Goal: Task Accomplishment & Management: Use online tool/utility

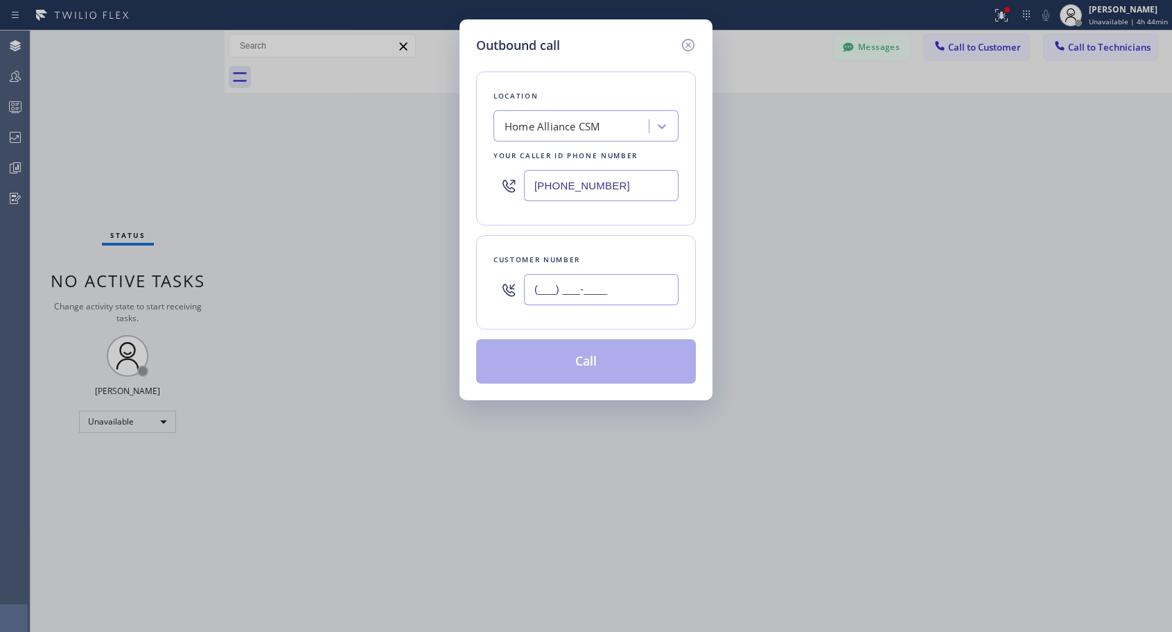
click at [616, 301] on input "(___) ___-____" at bounding box center [601, 289] width 155 height 31
paste input "206) 819-2842"
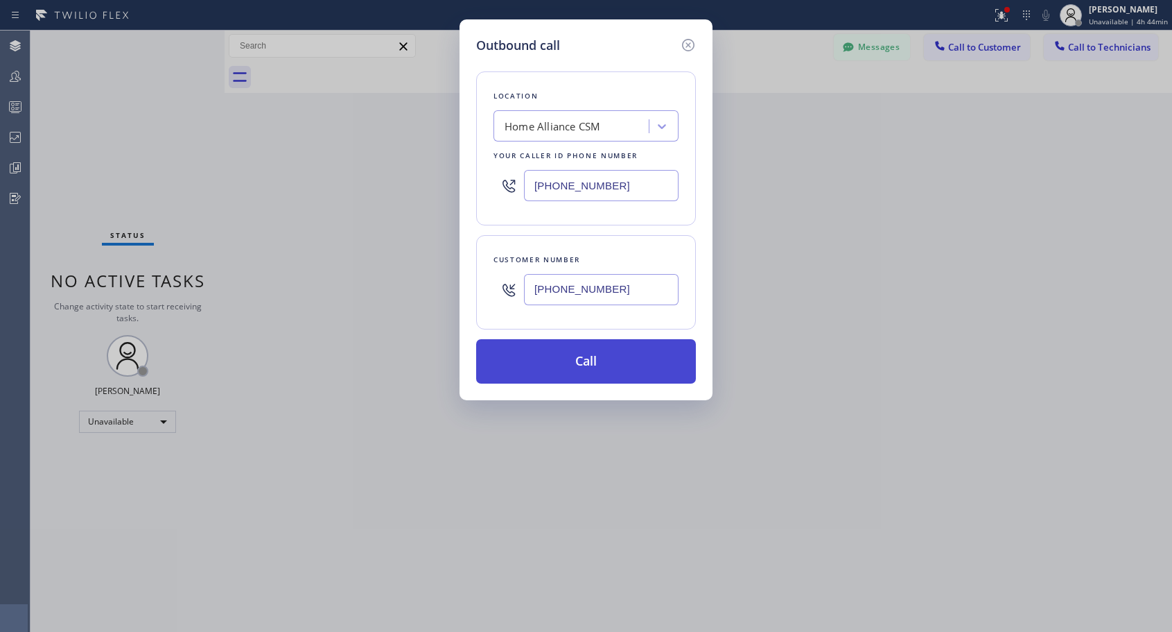
type input "[PHONE_NUMBER]"
click at [607, 361] on button "Call" at bounding box center [586, 361] width 220 height 44
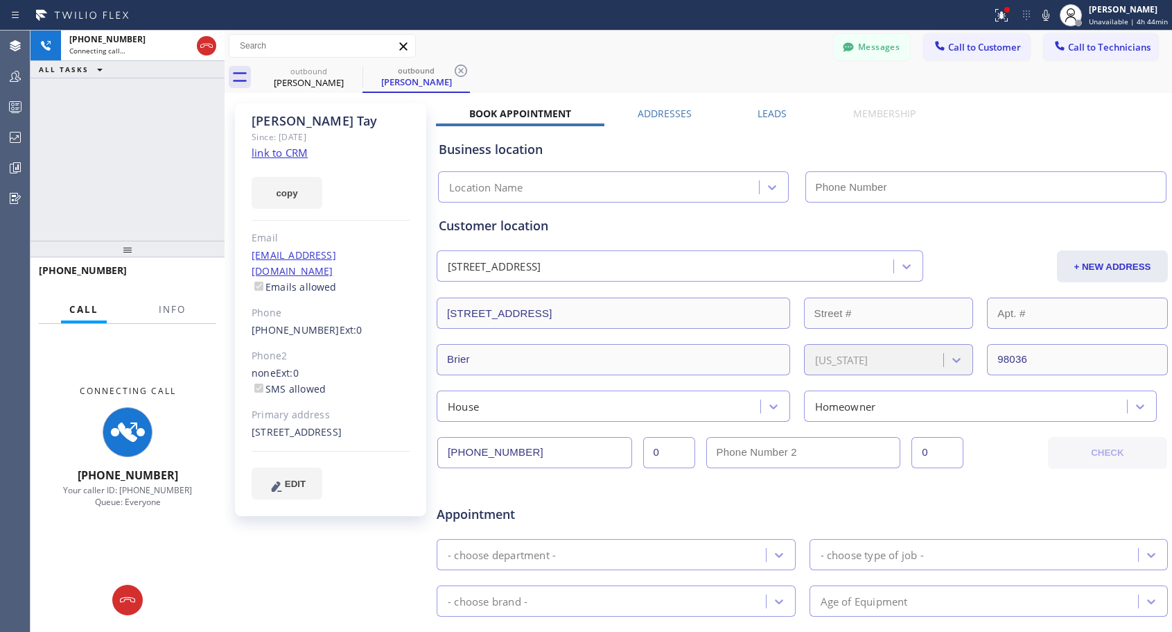
type input "[PHONE_NUMBER]"
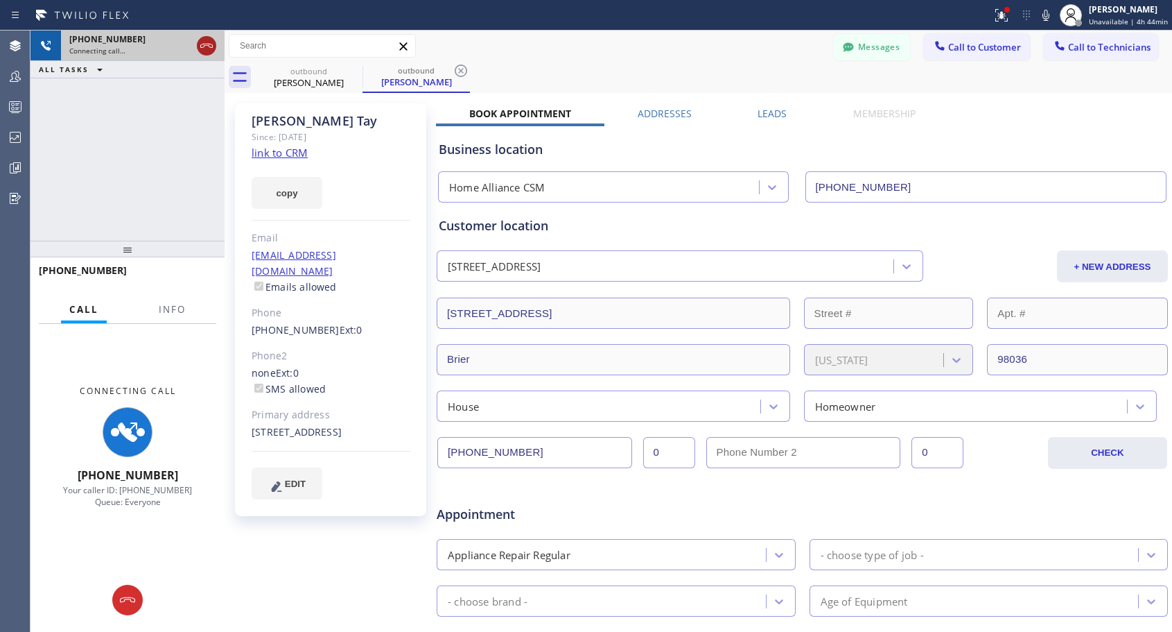
click at [207, 45] on icon at bounding box center [206, 46] width 12 height 4
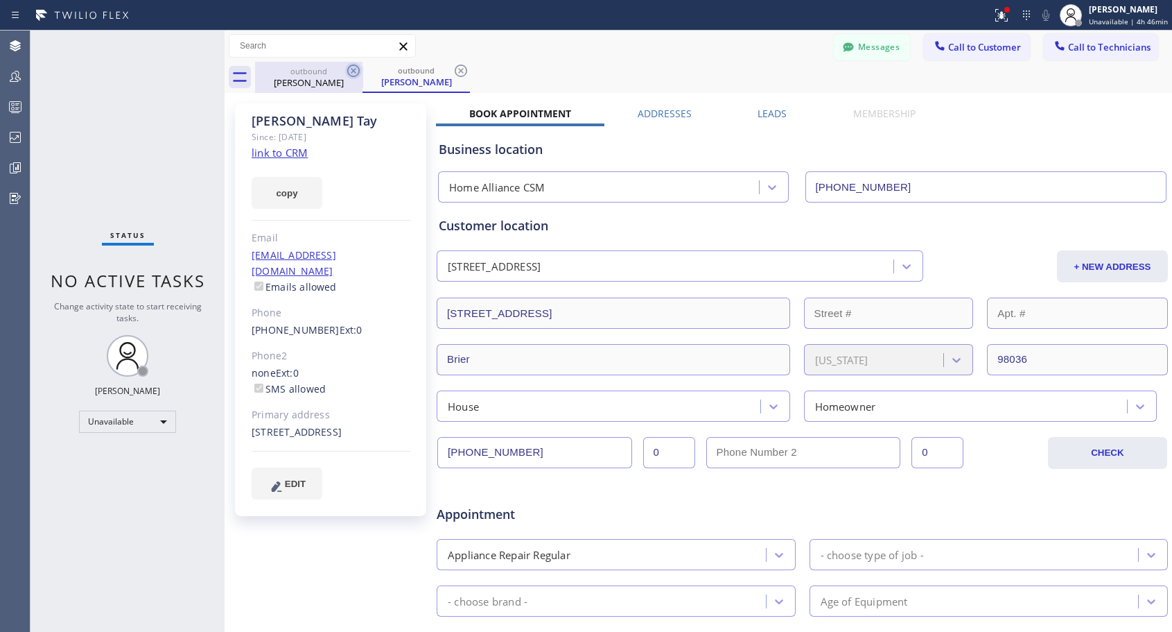
click at [354, 72] on icon at bounding box center [353, 70] width 12 height 12
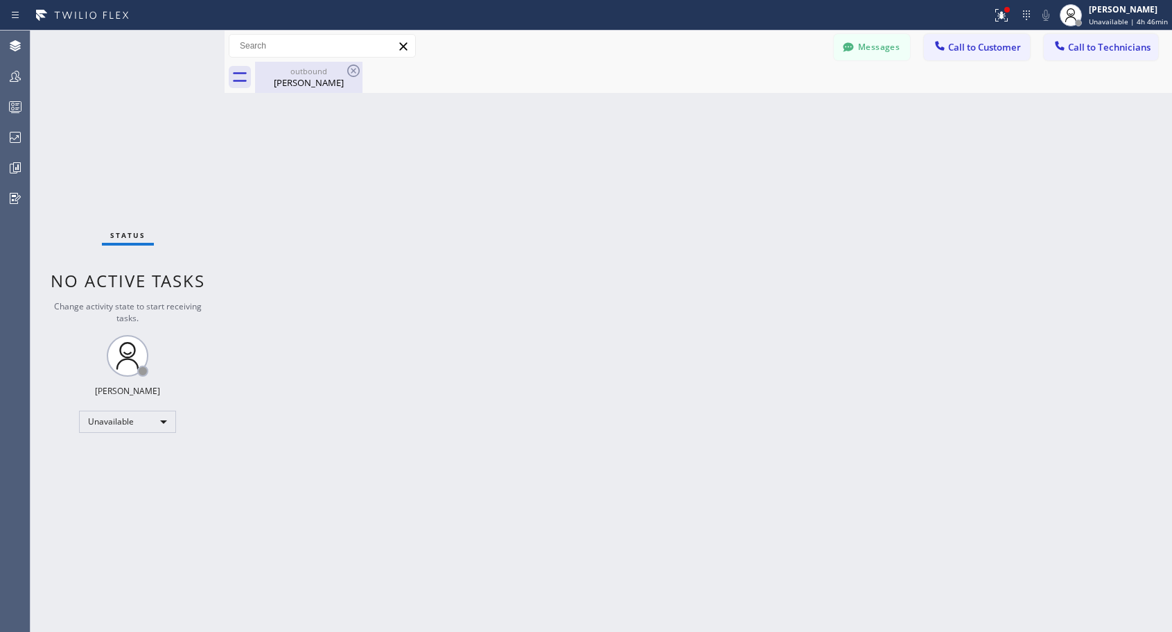
click at [354, 71] on icon at bounding box center [353, 70] width 12 height 12
click at [962, 58] on button "Call to Customer" at bounding box center [977, 47] width 106 height 26
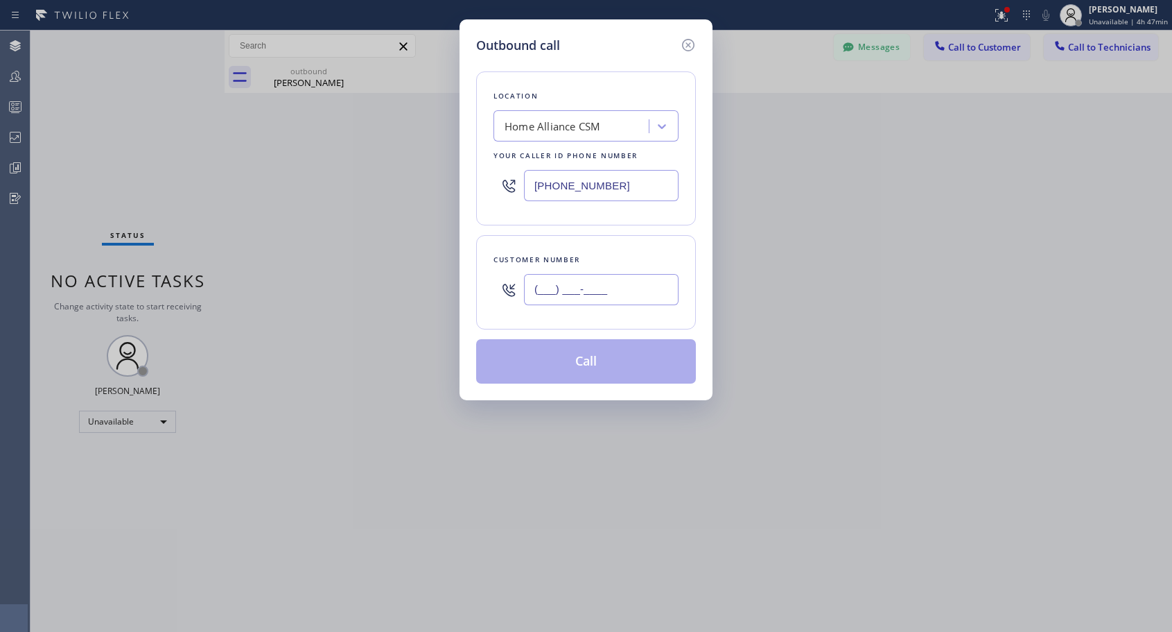
click at [547, 295] on input "(___) ___-____" at bounding box center [601, 289] width 155 height 31
paste input "310) 733-0276"
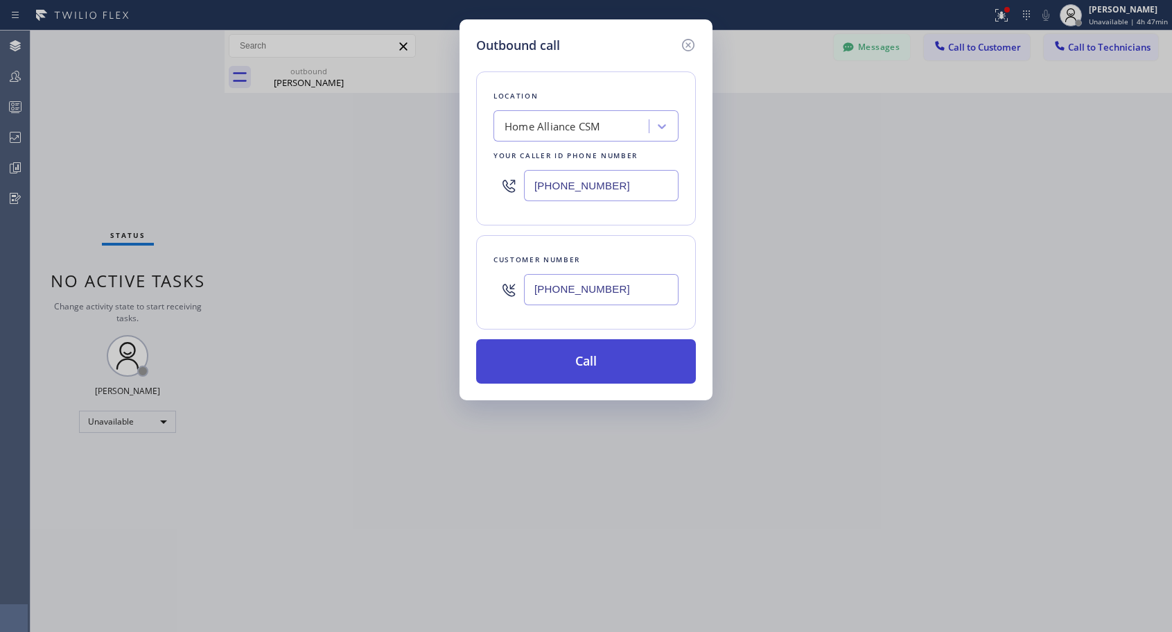
type input "[PHONE_NUMBER]"
click at [610, 363] on button "Call" at bounding box center [586, 361] width 220 height 44
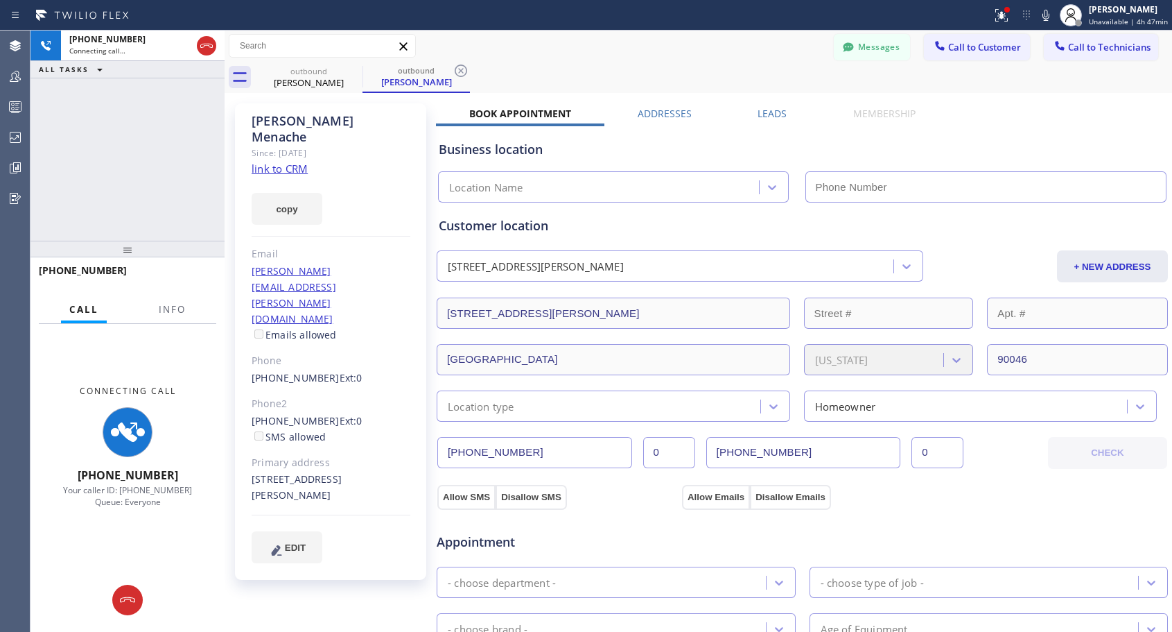
type input "[PHONE_NUMBER]"
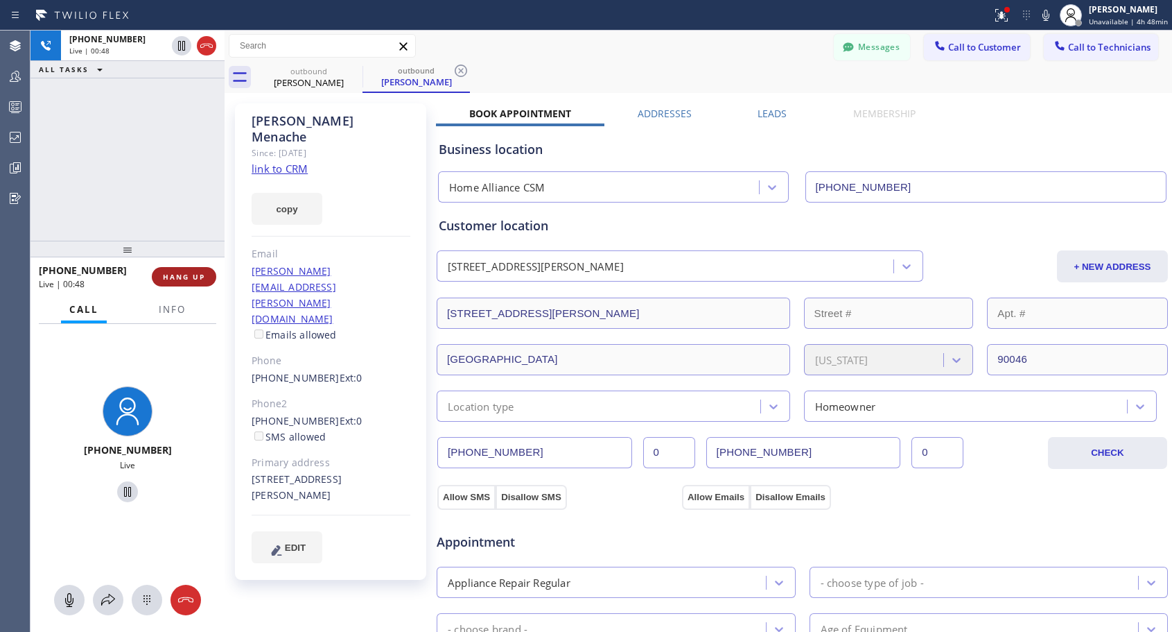
click at [175, 275] on span "HANG UP" at bounding box center [184, 277] width 42 height 10
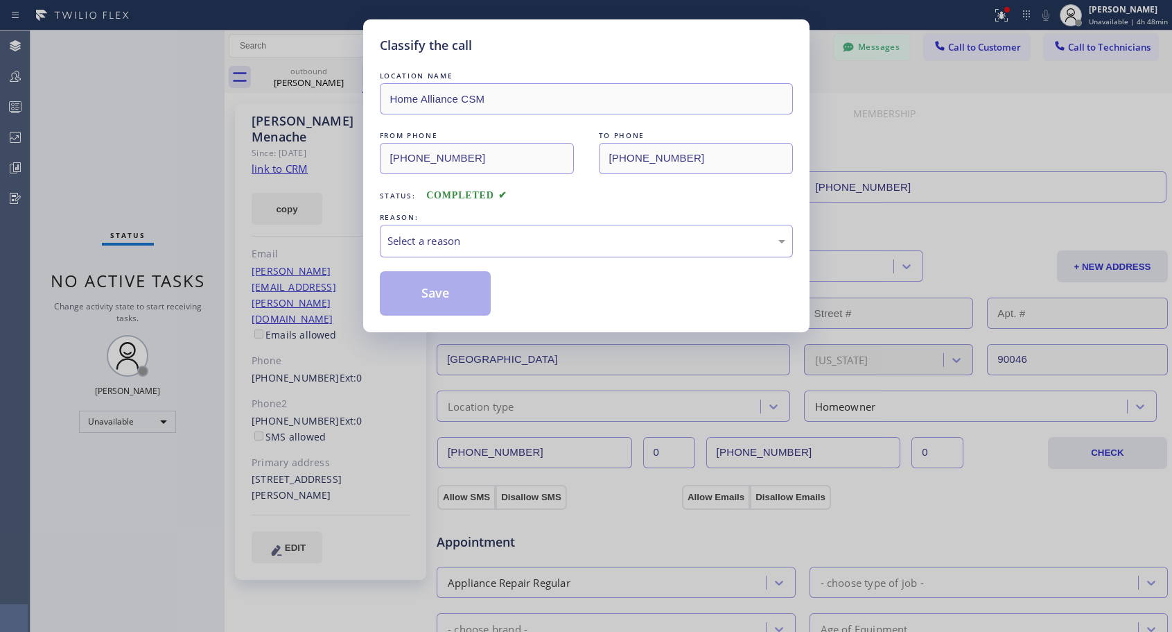
click at [439, 243] on div "Select a reason" at bounding box center [587, 241] width 398 height 16
click at [427, 295] on button "Save" at bounding box center [436, 293] width 112 height 44
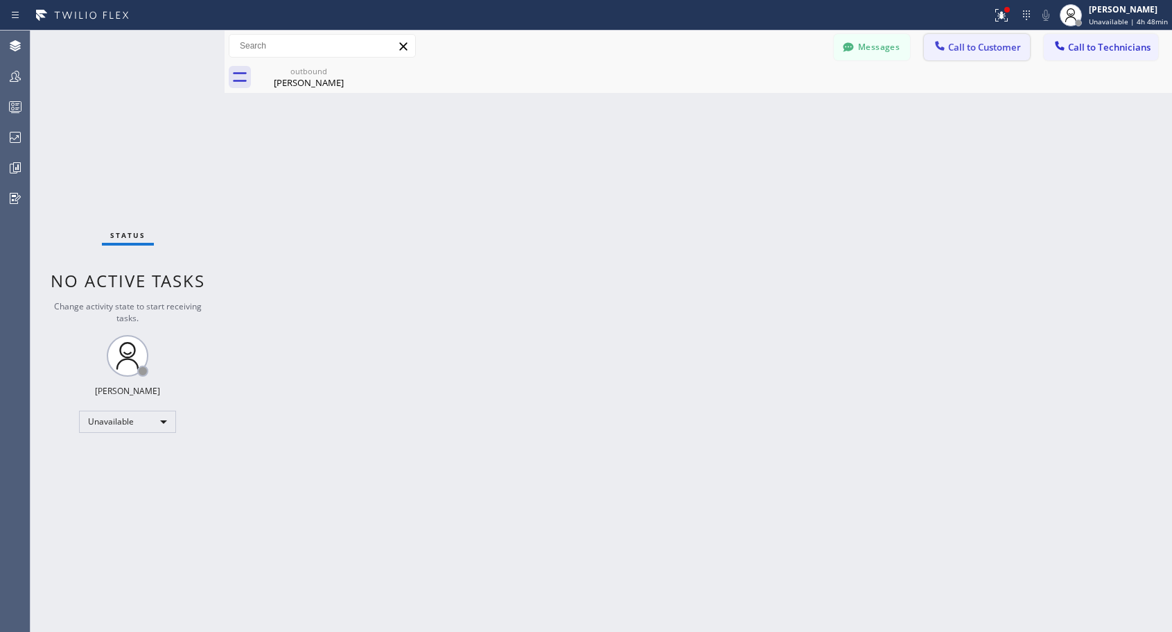
click at [987, 54] on button "Call to Customer" at bounding box center [977, 47] width 106 height 26
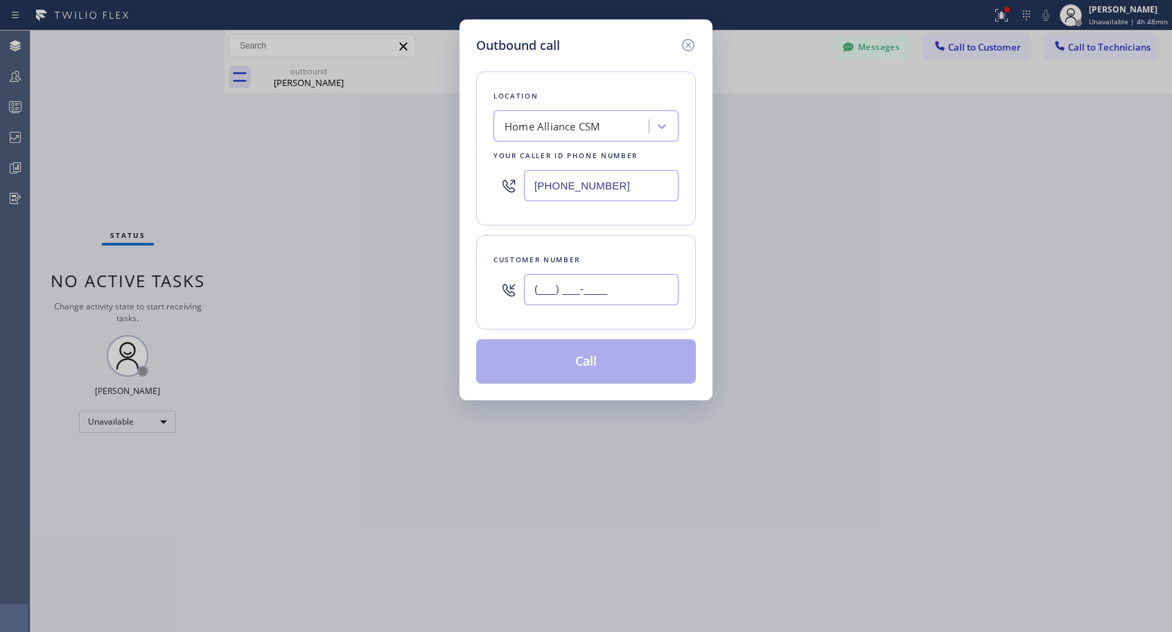
click at [543, 302] on input "(___) ___-____" at bounding box center [601, 289] width 155 height 31
paste input "310) 756-9133"
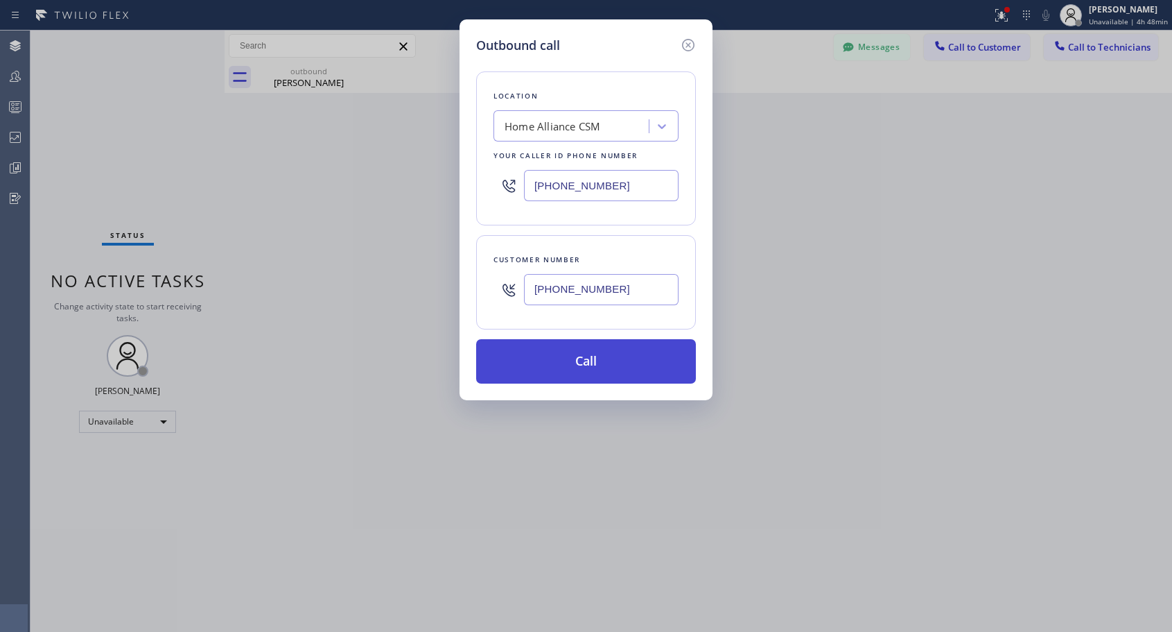
type input "[PHONE_NUMBER]"
click at [581, 365] on button "Call" at bounding box center [586, 361] width 220 height 44
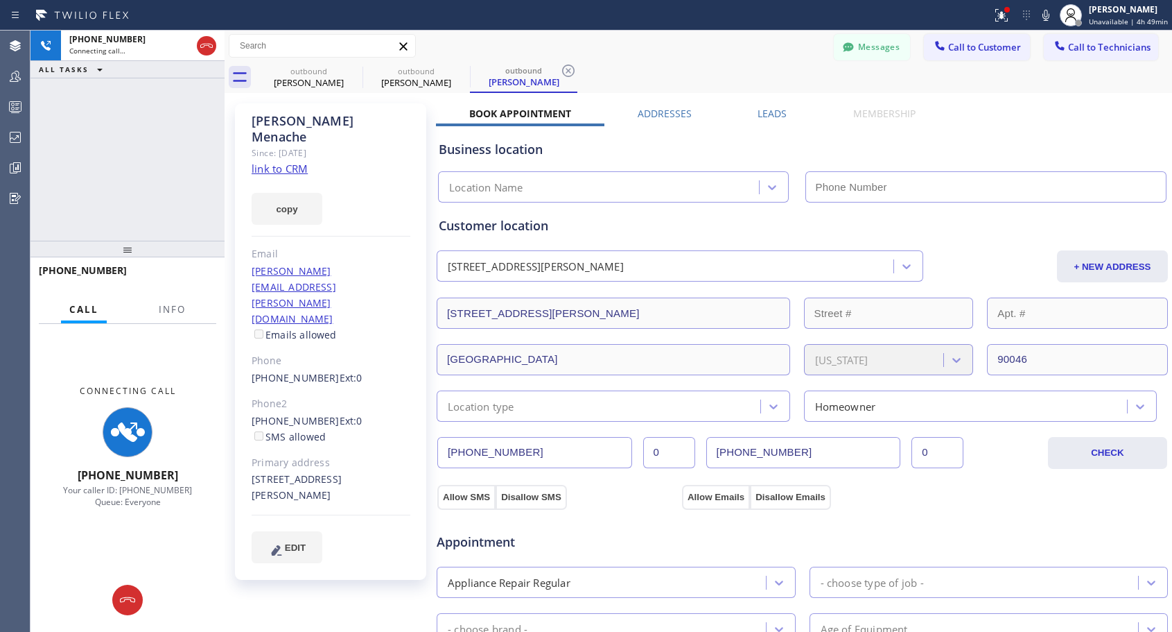
type input "[PHONE_NUMBER]"
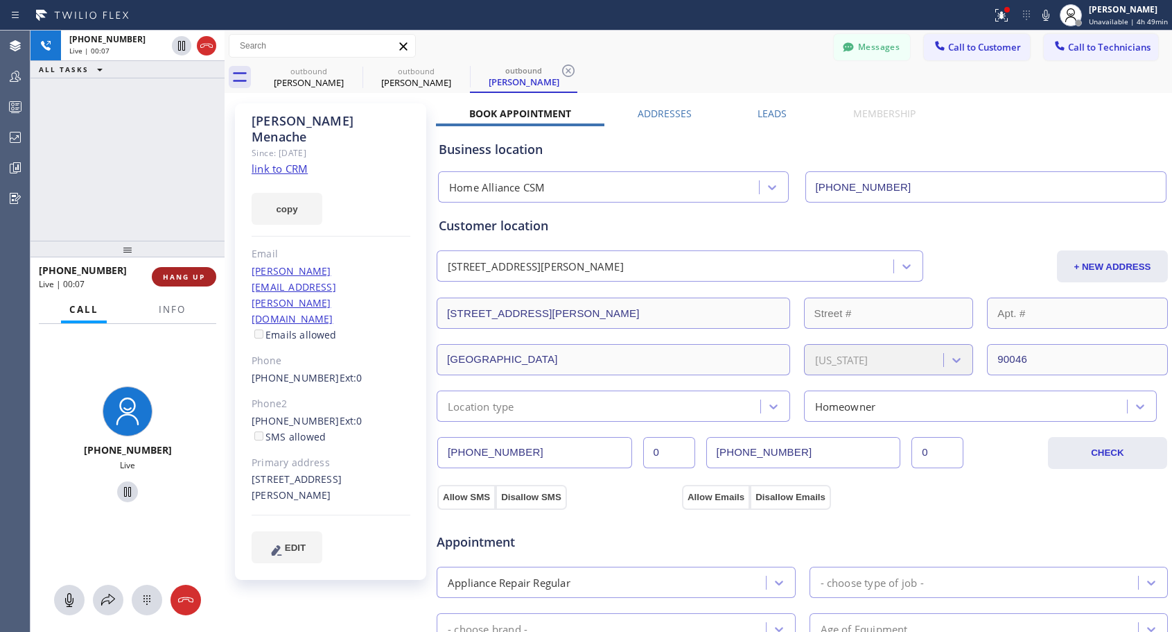
click at [200, 275] on span "HANG UP" at bounding box center [184, 277] width 42 height 10
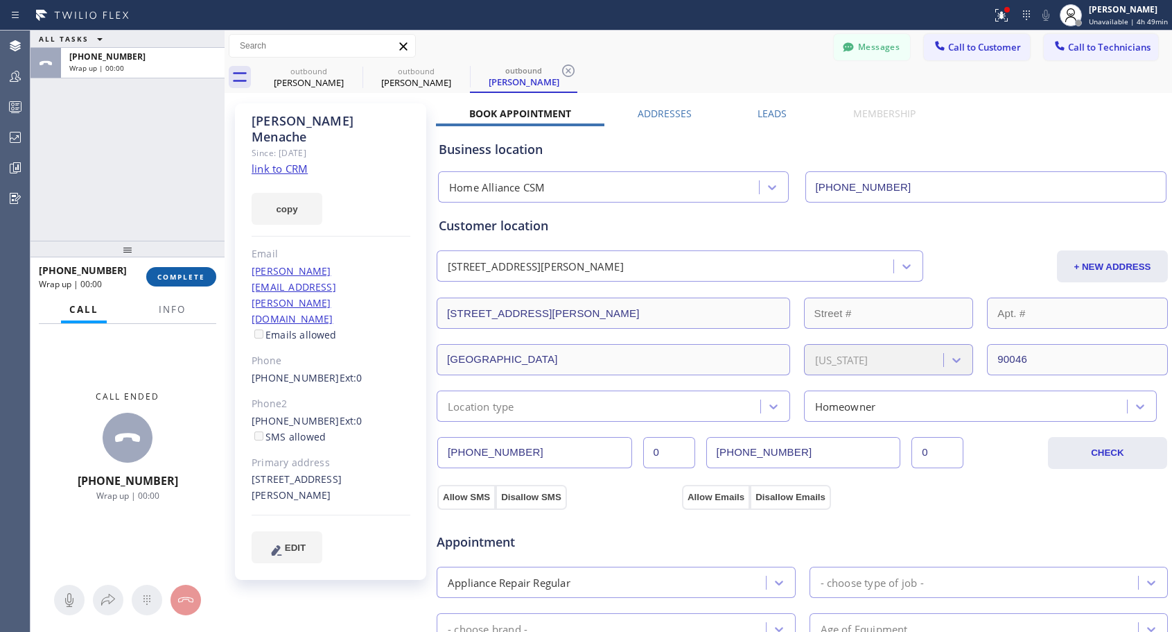
click at [200, 275] on span "COMPLETE" at bounding box center [181, 277] width 48 height 10
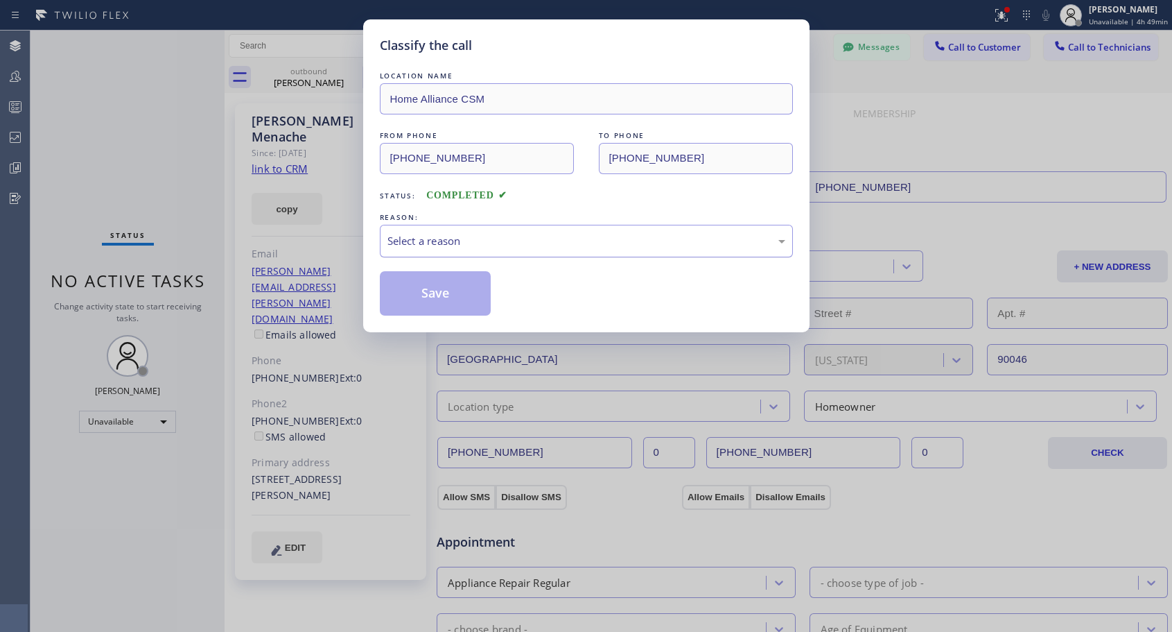
click at [494, 234] on div "Select a reason" at bounding box center [587, 241] width 398 height 16
click at [451, 297] on button "Save" at bounding box center [436, 293] width 112 height 44
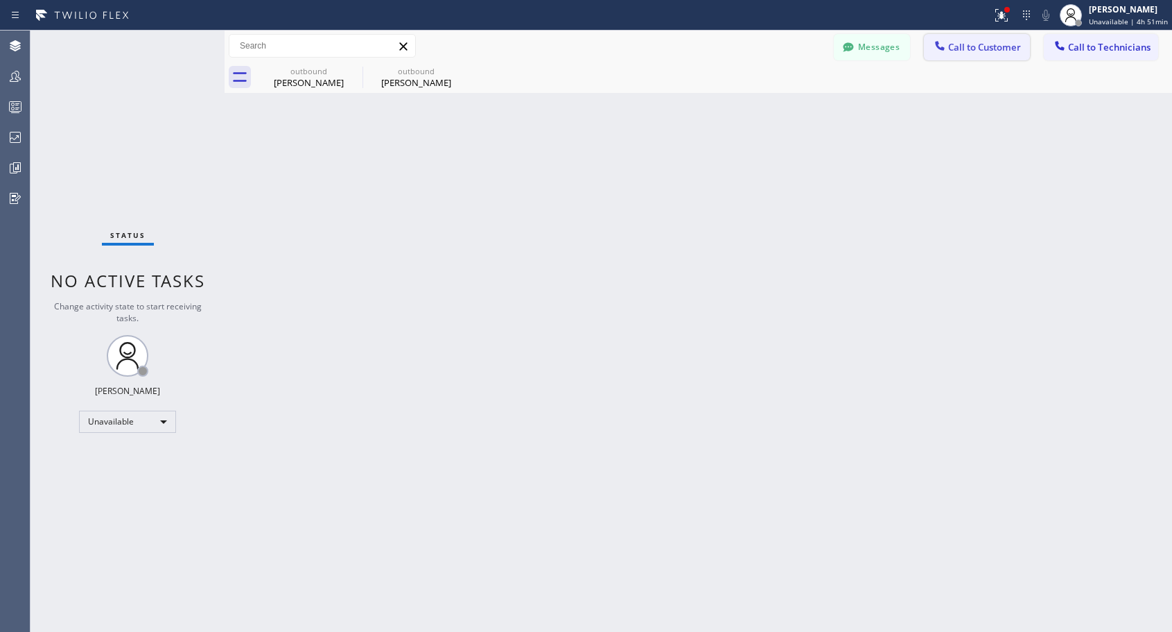
click at [964, 53] on span "Call to Customer" at bounding box center [984, 47] width 73 height 12
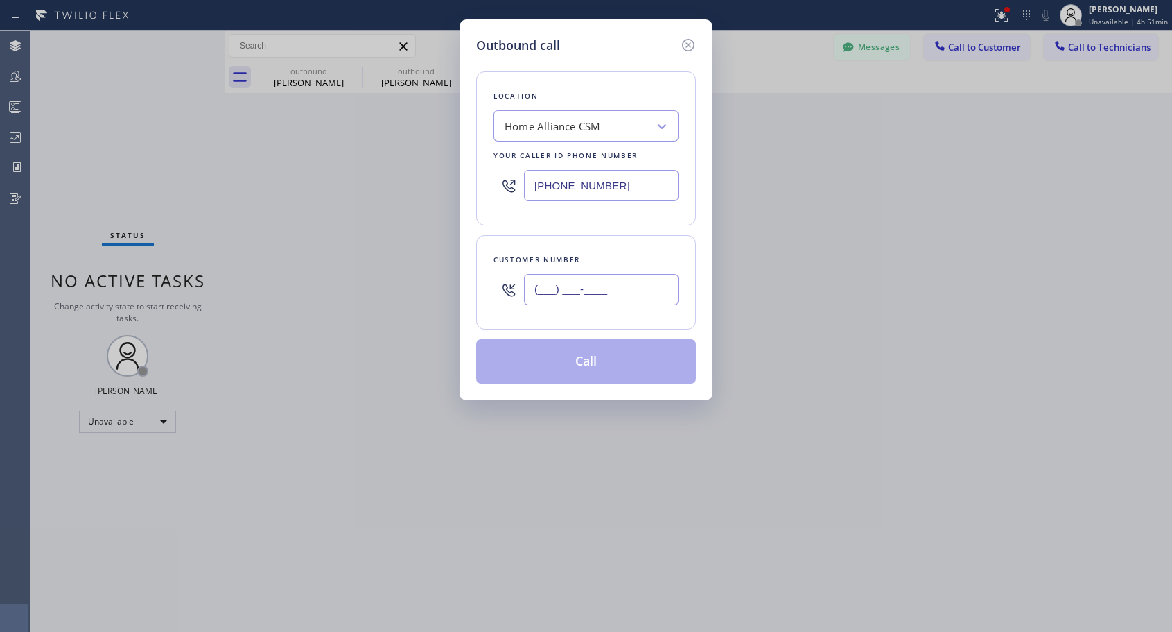
click at [584, 292] on input "(___) ___-____" at bounding box center [601, 289] width 155 height 31
paste input "562) 447-5078"
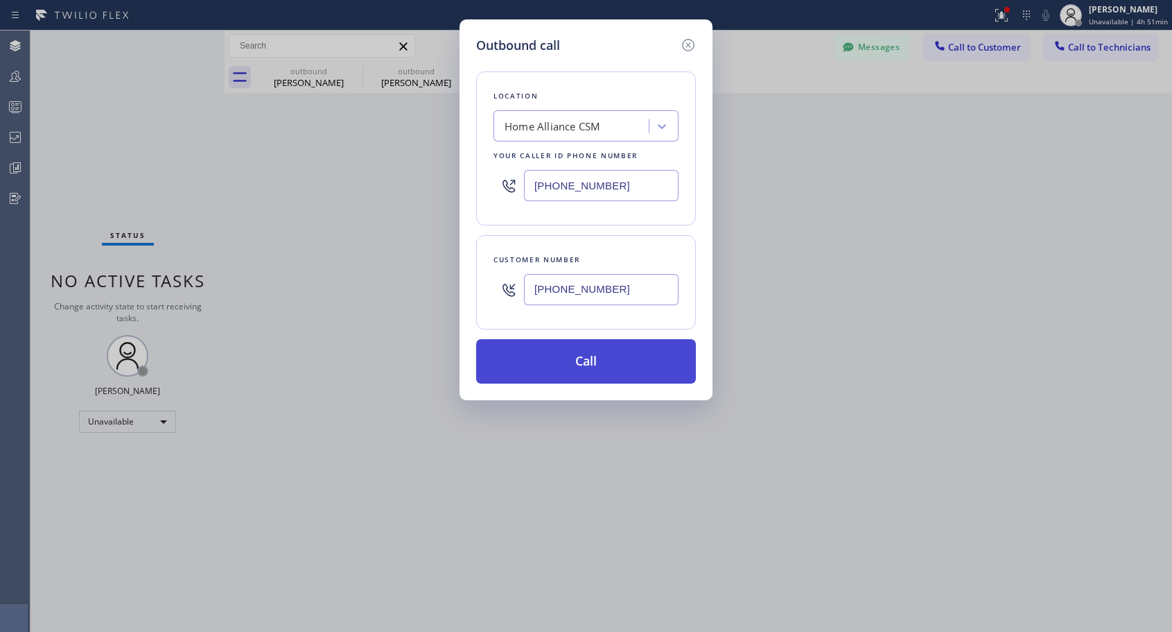
type input "[PHONE_NUMBER]"
click at [591, 354] on button "Call" at bounding box center [586, 361] width 220 height 44
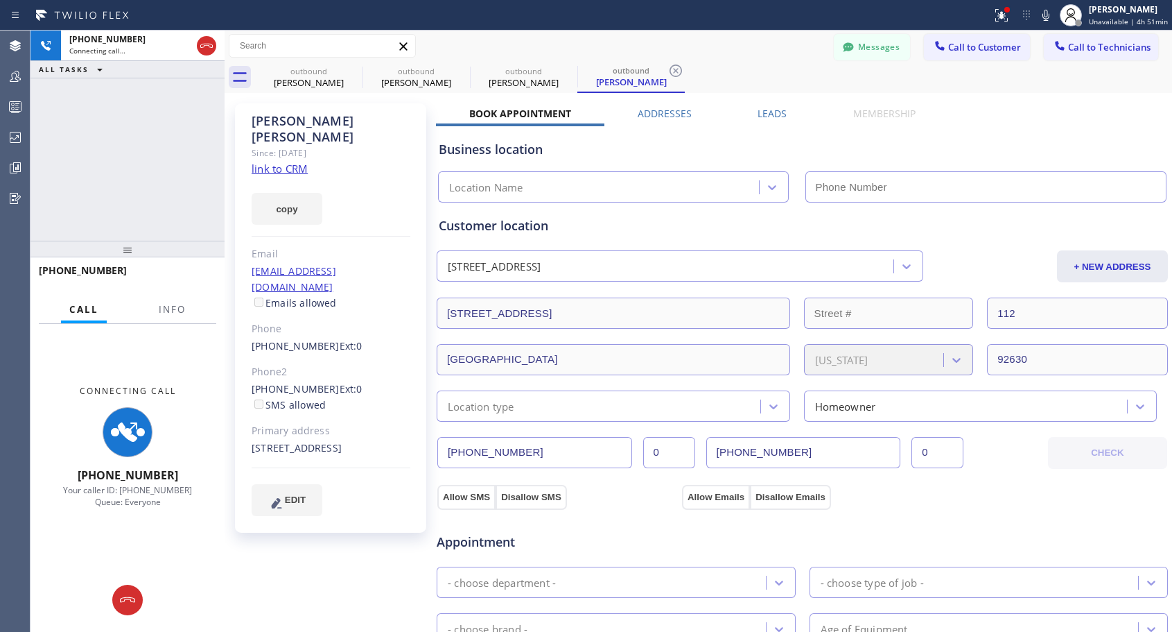
type input "[PHONE_NUMBER]"
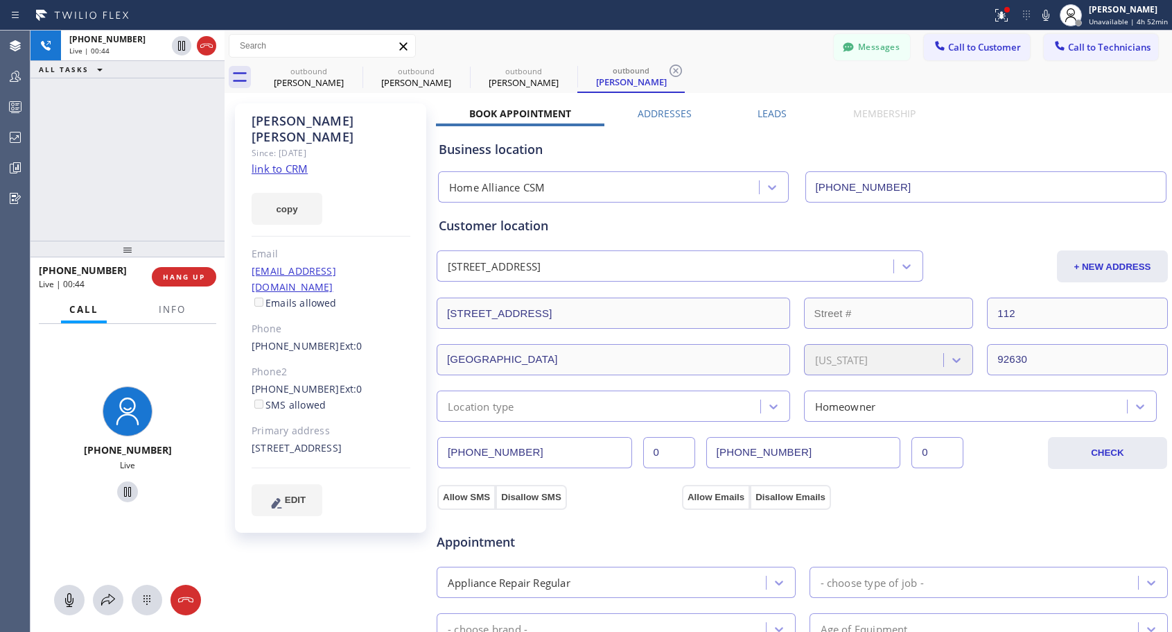
click at [616, 44] on div "Messages Call to Customer Call to Technicians Outbound call Location Home Allia…" at bounding box center [699, 46] width 948 height 24
click at [187, 276] on span "HANG UP" at bounding box center [184, 277] width 42 height 10
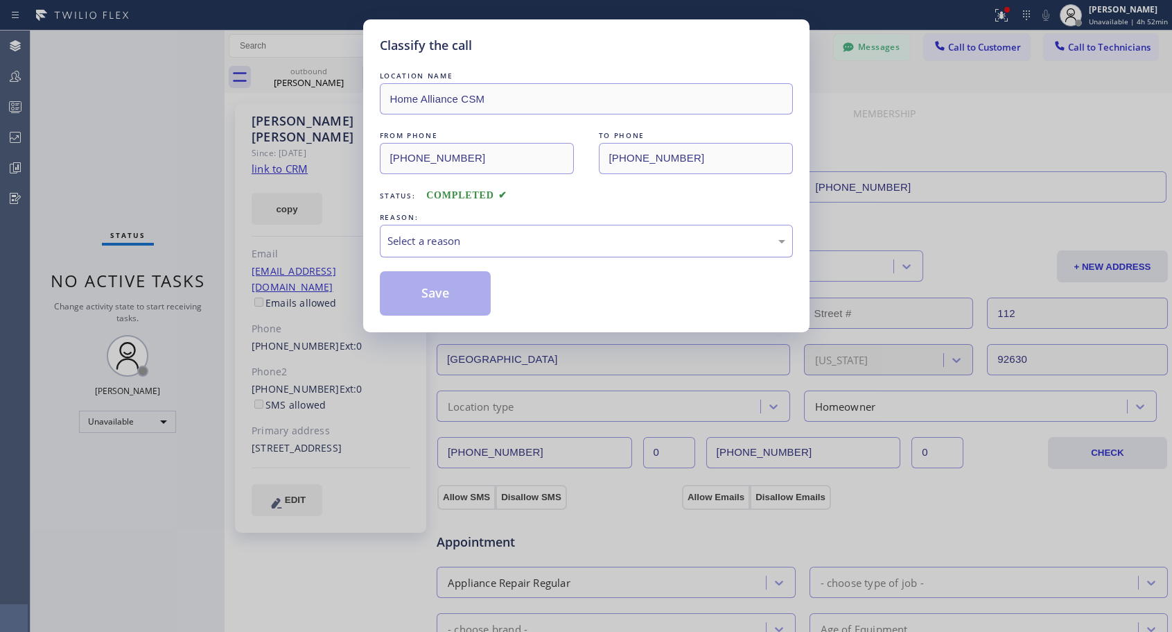
click at [412, 234] on div "Select a reason" at bounding box center [587, 241] width 398 height 16
click at [426, 292] on button "Save" at bounding box center [436, 293] width 112 height 44
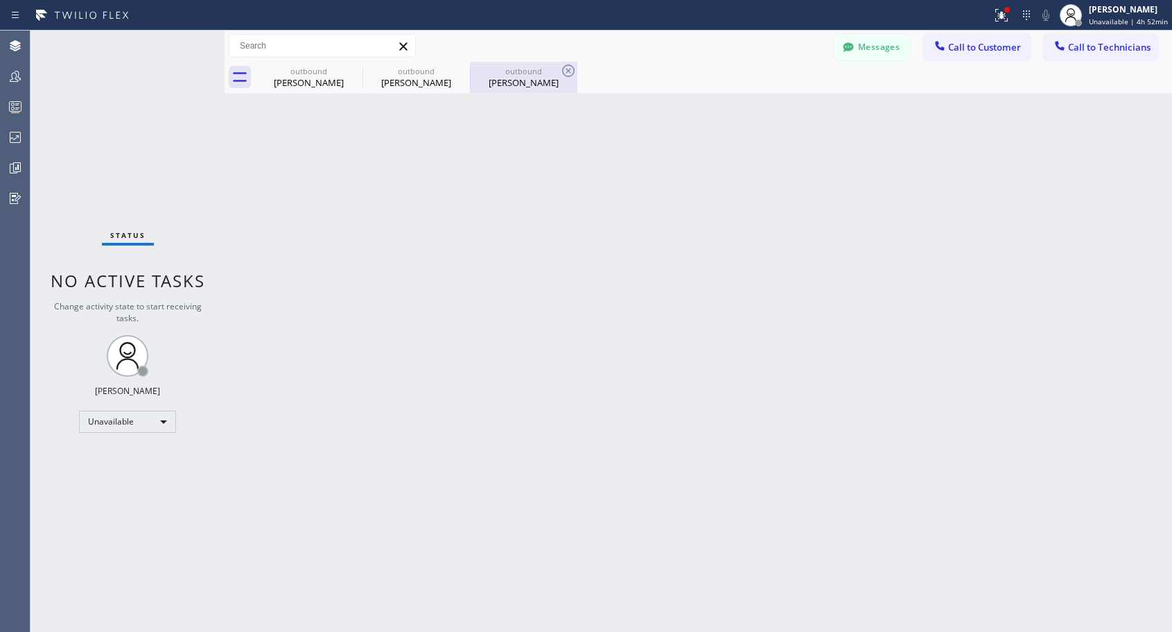
click at [510, 76] on div "outbound" at bounding box center [523, 71] width 105 height 10
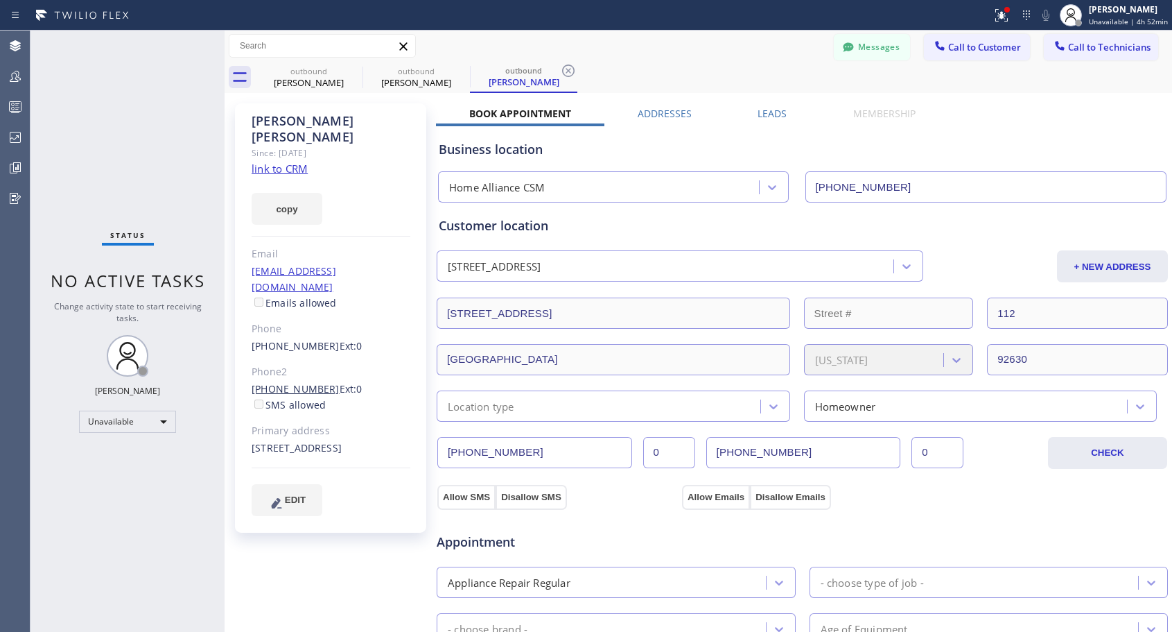
click at [311, 382] on link "[PHONE_NUMBER]" at bounding box center [296, 388] width 88 height 13
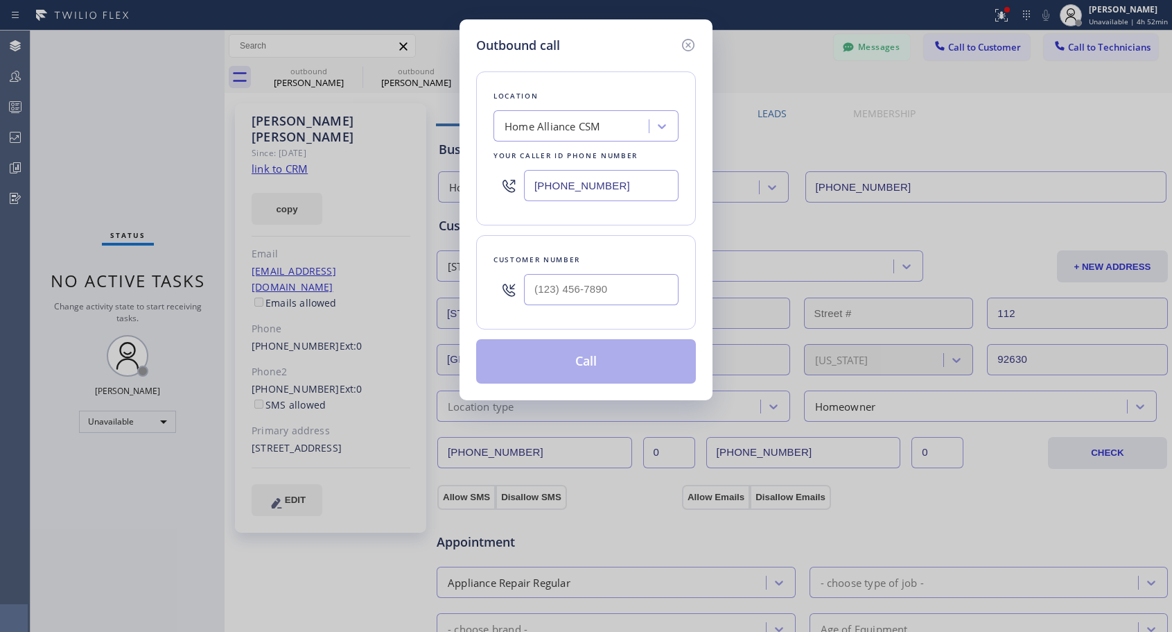
type input "[PHONE_NUMBER]"
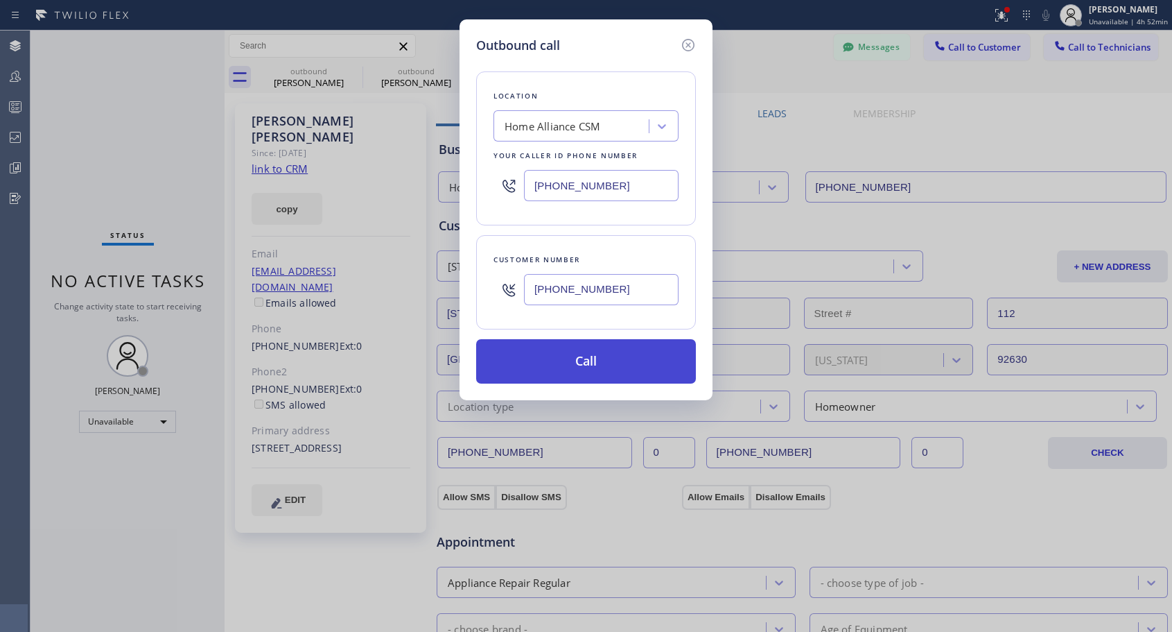
click at [607, 354] on button "Call" at bounding box center [586, 361] width 220 height 44
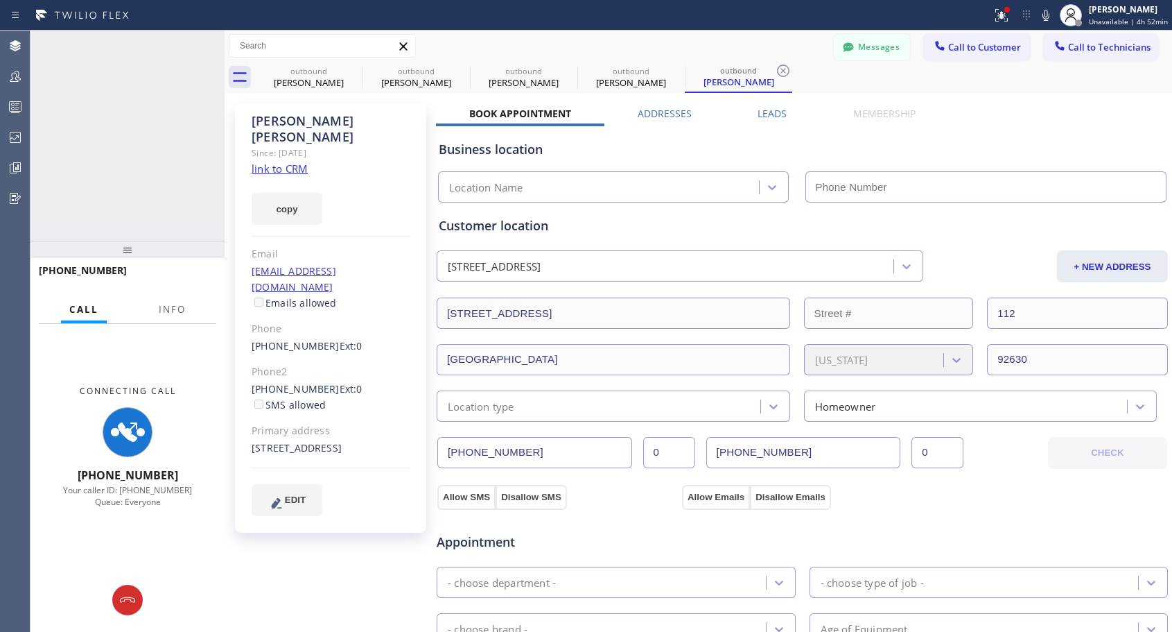
type input "[PHONE_NUMBER]"
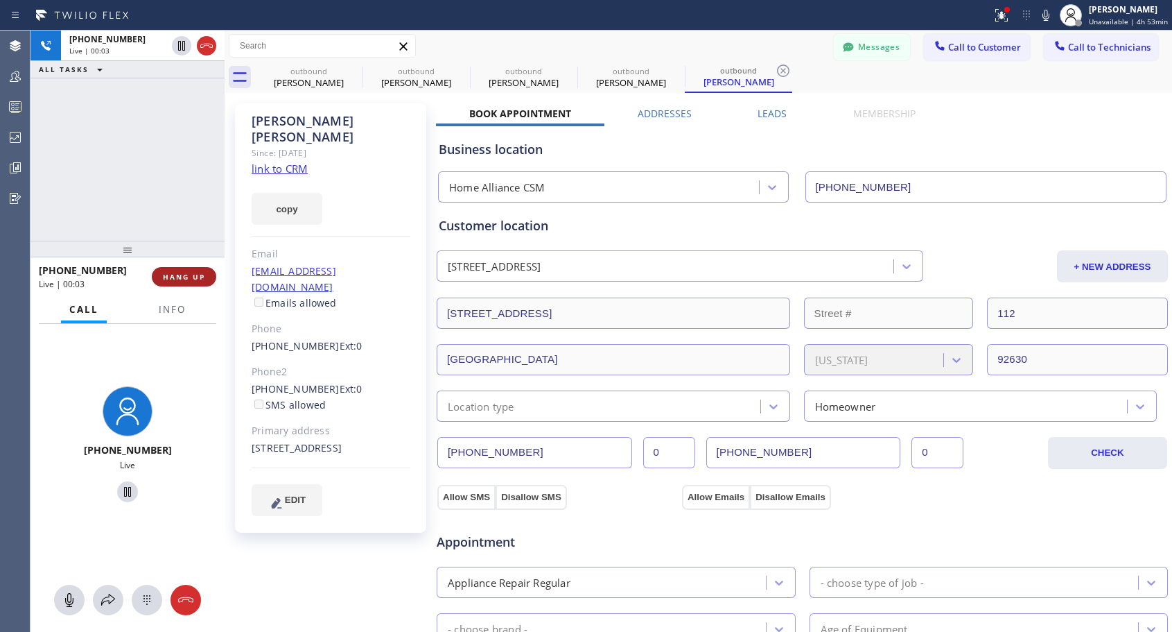
click at [200, 275] on span "HANG UP" at bounding box center [184, 277] width 42 height 10
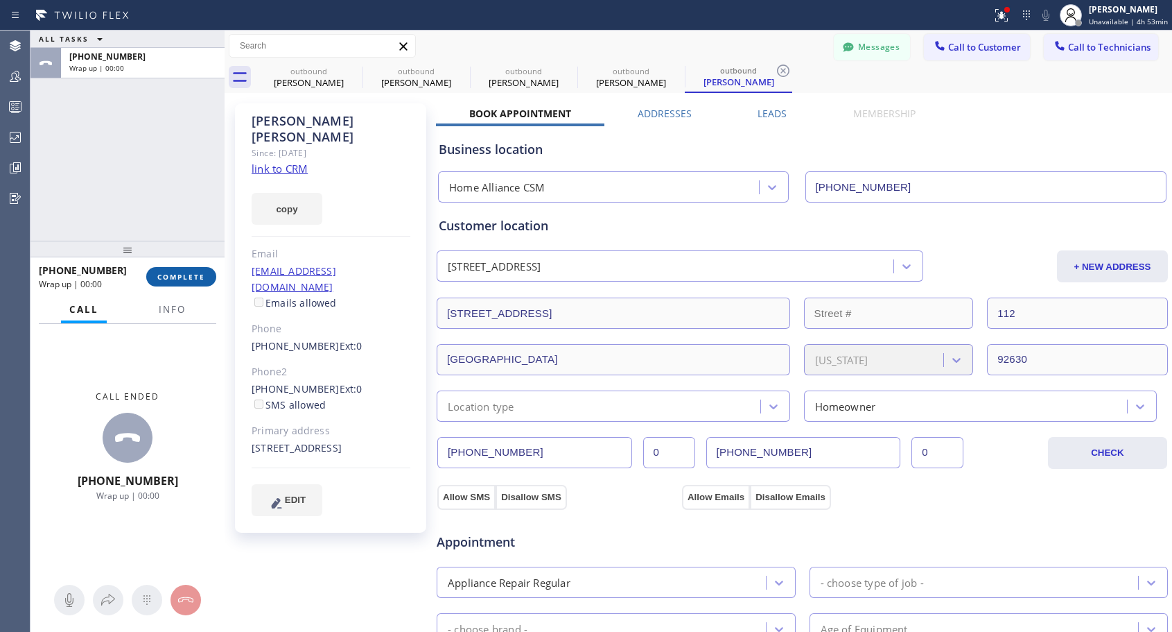
click at [200, 275] on span "COMPLETE" at bounding box center [181, 277] width 48 height 10
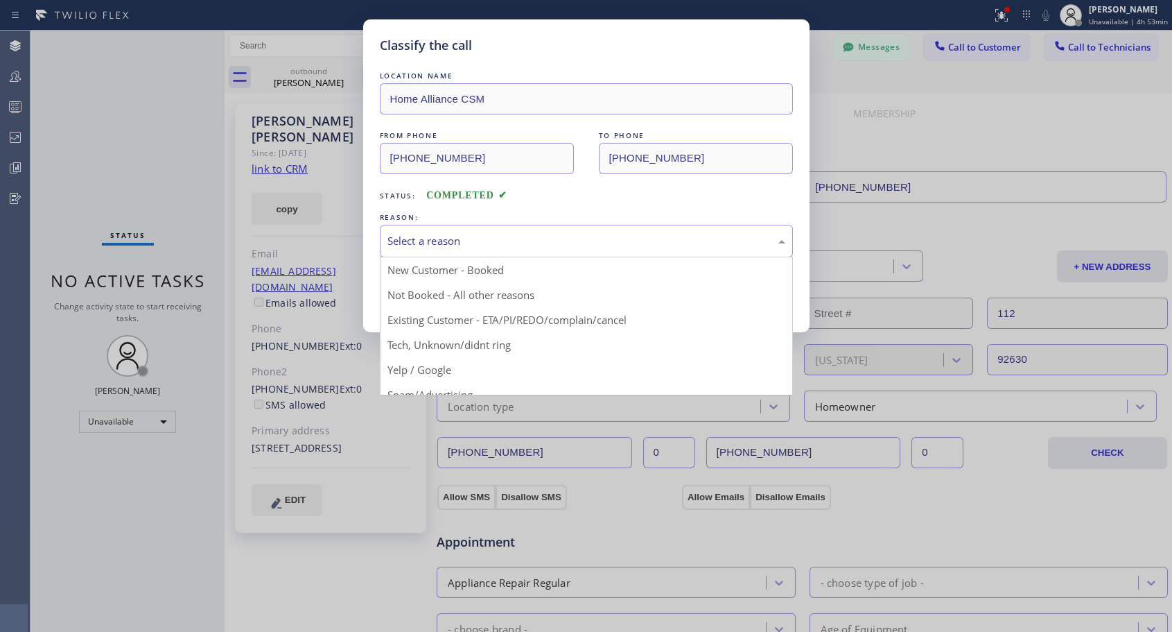
click at [458, 238] on div "Select a reason" at bounding box center [587, 241] width 398 height 16
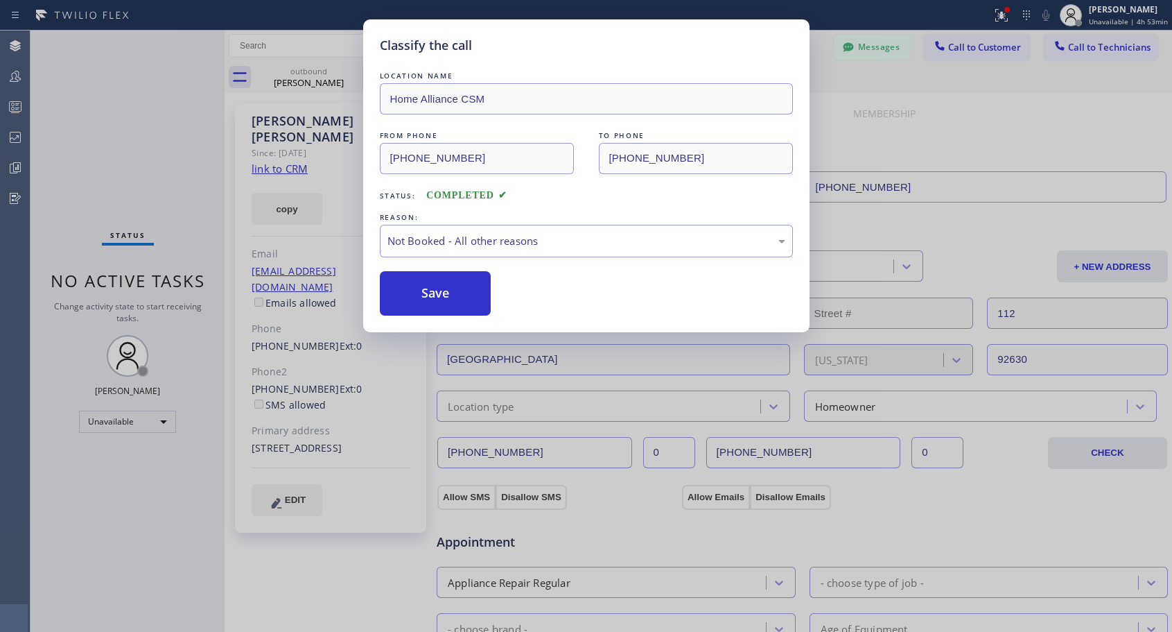
click at [424, 290] on button "Save" at bounding box center [436, 293] width 112 height 44
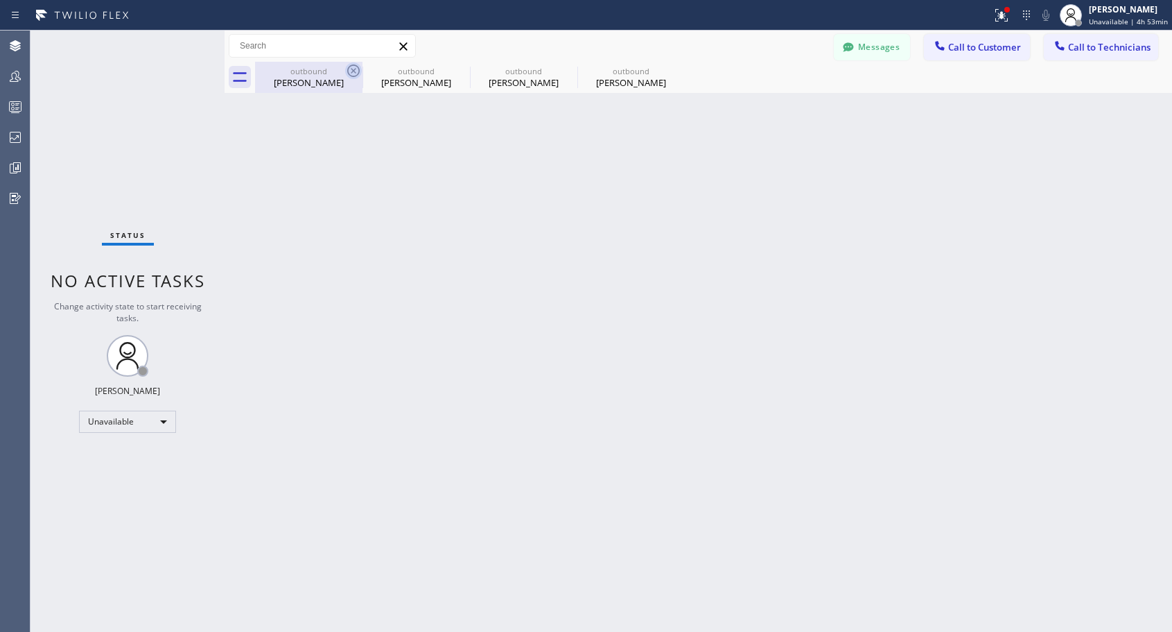
click at [352, 69] on icon at bounding box center [353, 70] width 12 height 12
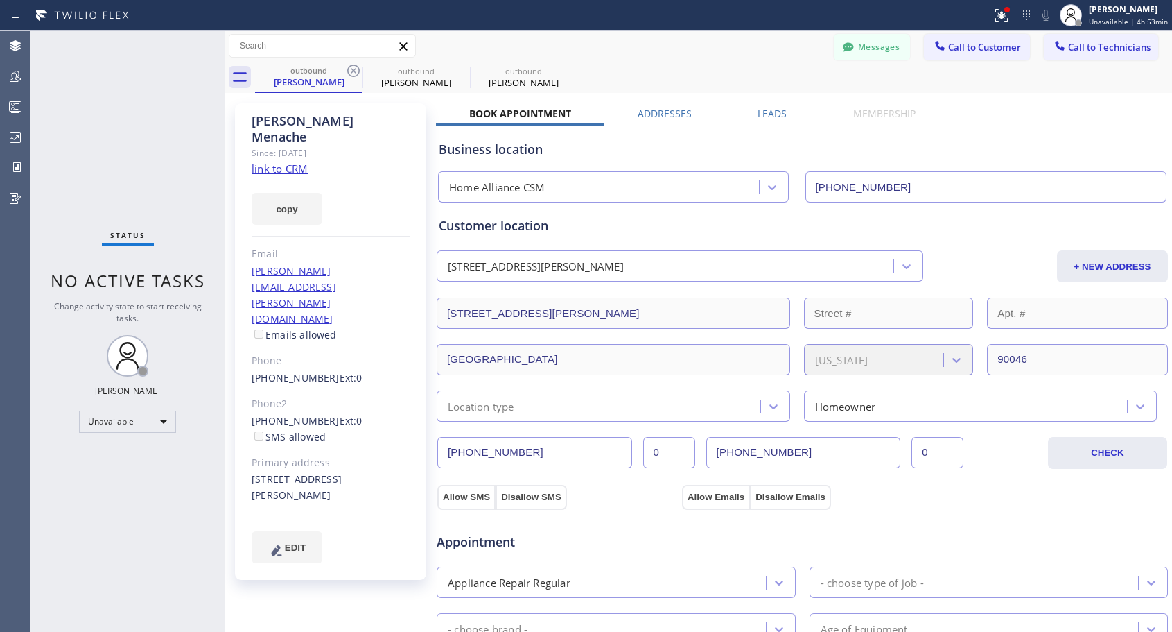
click at [352, 69] on icon at bounding box center [353, 70] width 12 height 12
click at [0, 0] on icon at bounding box center [0, 0] width 0 height 0
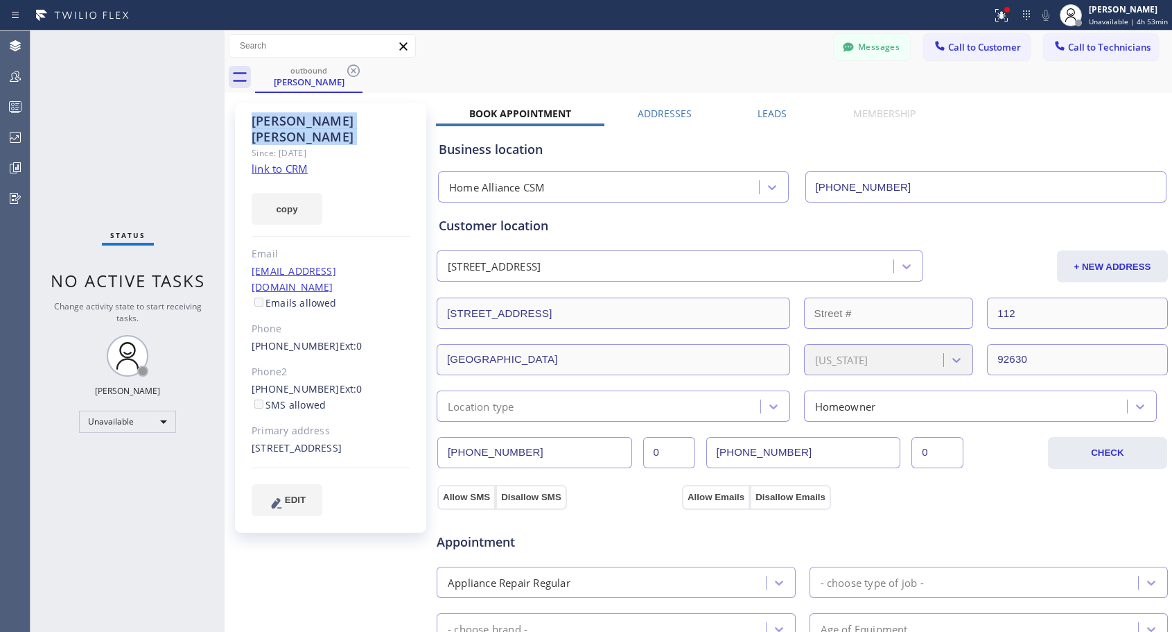
click at [352, 69] on icon at bounding box center [353, 70] width 12 height 12
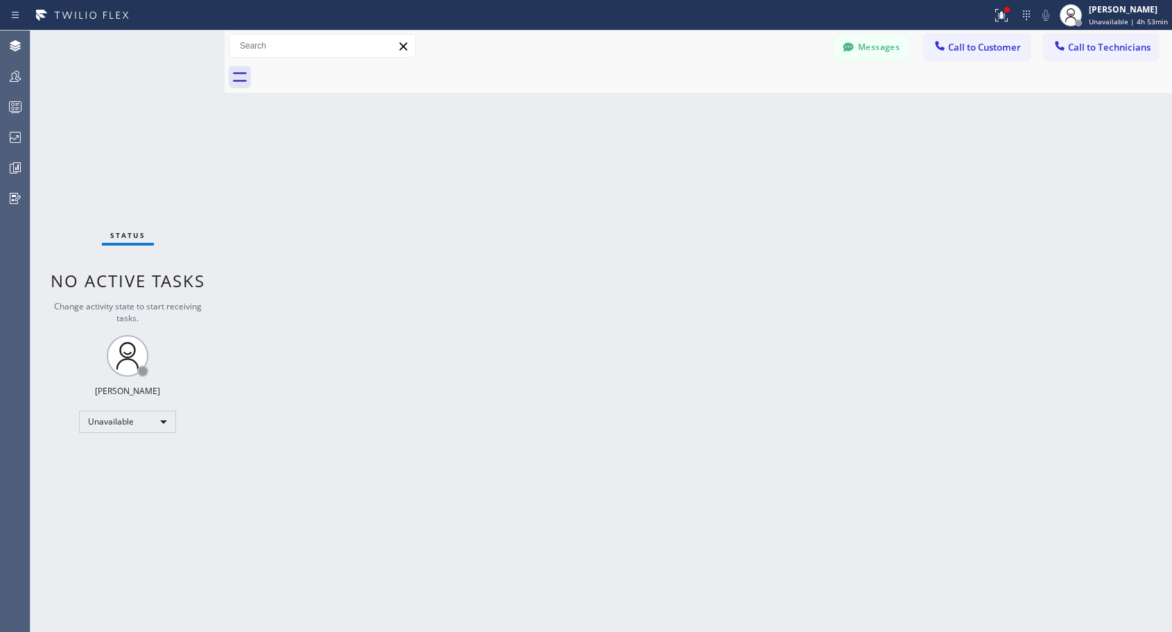
click at [352, 69] on div at bounding box center [713, 77] width 917 height 31
click at [972, 48] on span "Call to Customer" at bounding box center [984, 47] width 73 height 12
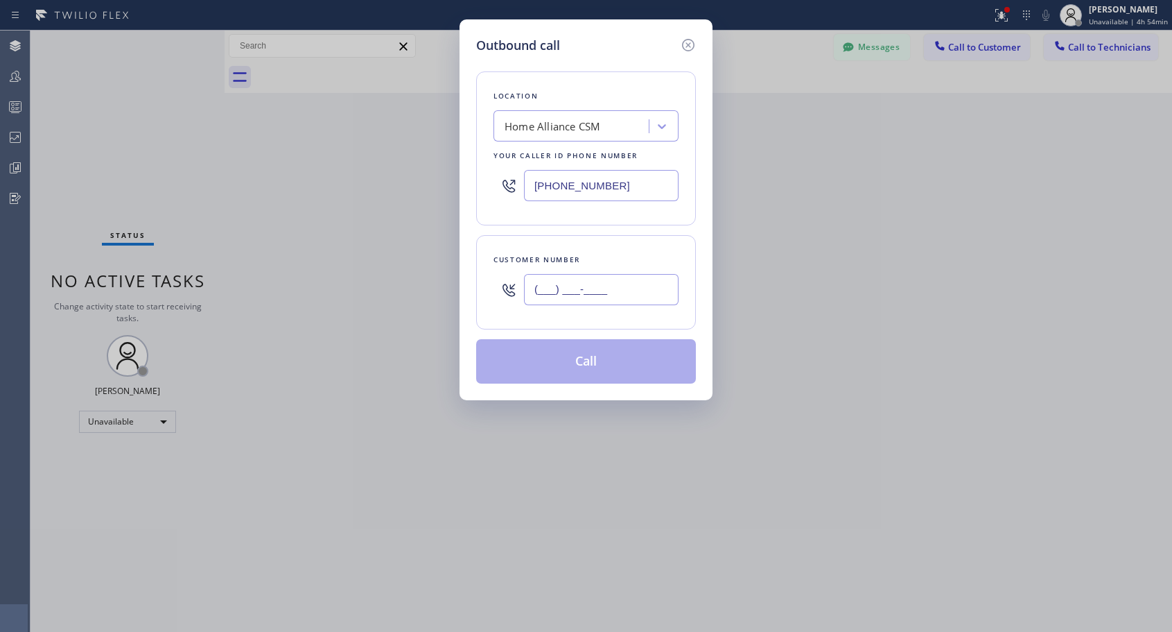
click at [633, 294] on input "(___) ___-____" at bounding box center [601, 289] width 155 height 31
paste input "415) 730-5637"
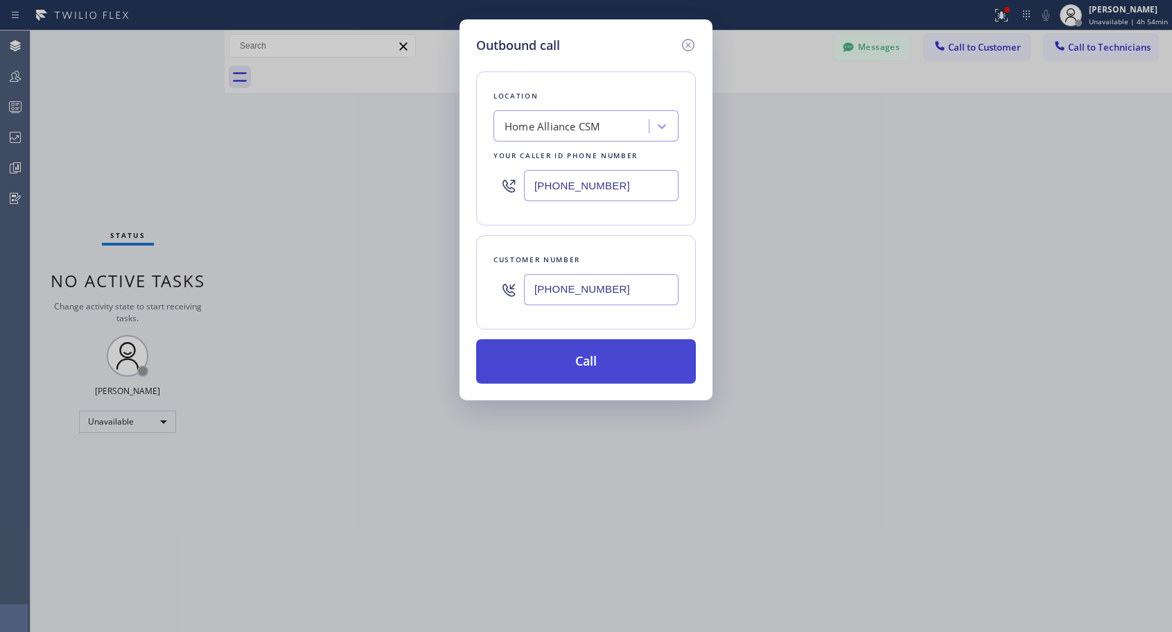
type input "[PHONE_NUMBER]"
click at [616, 368] on button "Call" at bounding box center [586, 361] width 220 height 44
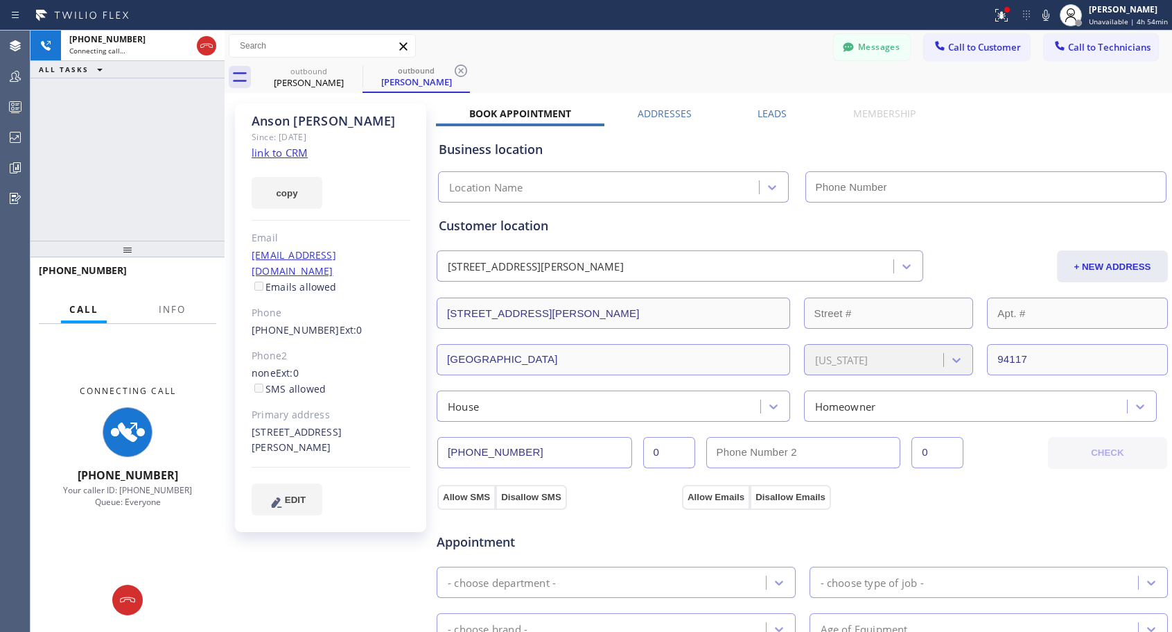
type input "[PHONE_NUMBER]"
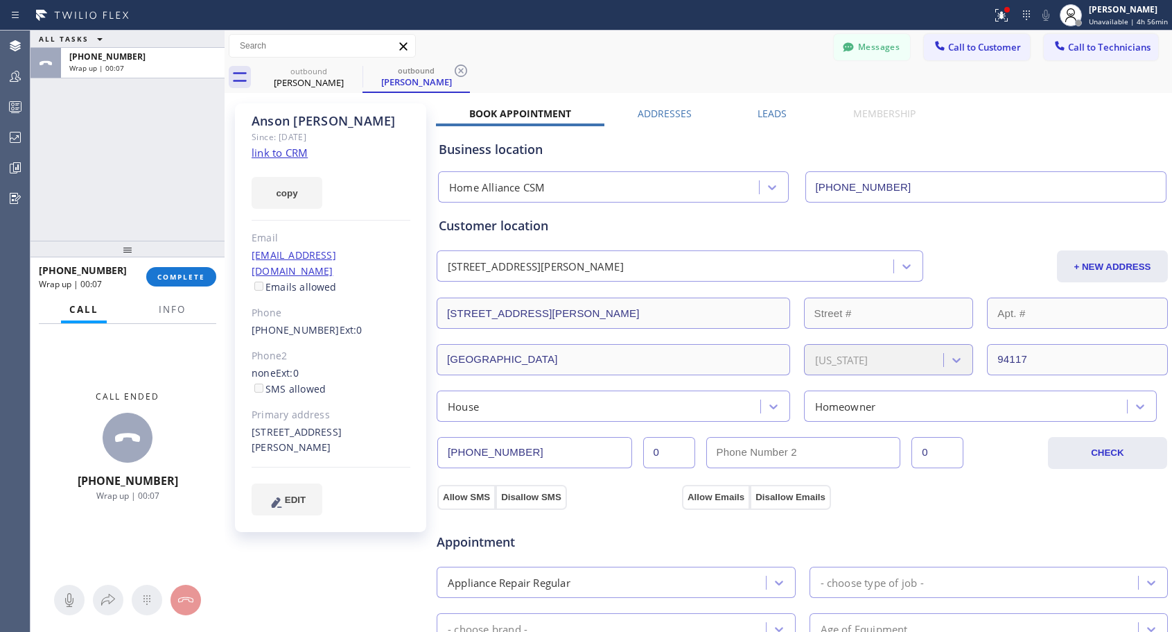
drag, startPoint x: 179, startPoint y: 136, endPoint x: 202, endPoint y: 176, distance: 46.3
click at [179, 136] on div "ALL TASKS ALL TASKS ACTIVE TASKS TASKS IN WRAP UP [PHONE_NUMBER] Wrap up | 00:07" at bounding box center [128, 136] width 194 height 210
click at [194, 277] on span "COMPLETE" at bounding box center [181, 277] width 48 height 10
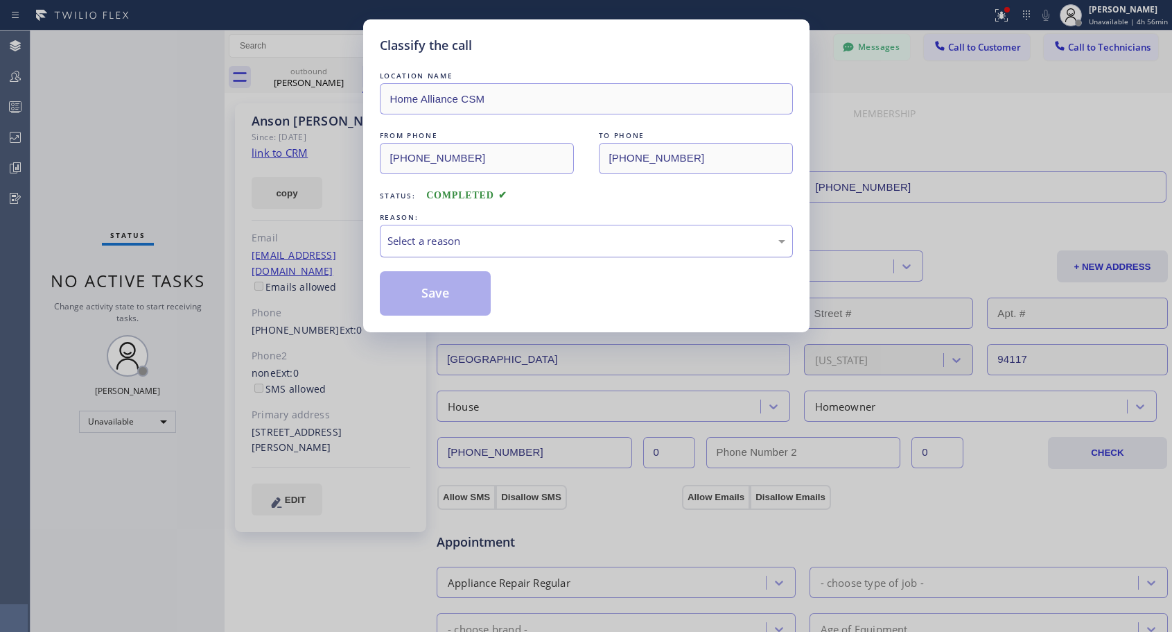
click at [471, 227] on div "Select a reason" at bounding box center [586, 241] width 413 height 33
click at [432, 292] on button "Save" at bounding box center [436, 293] width 112 height 44
